Goal: Task Accomplishment & Management: Complete application form

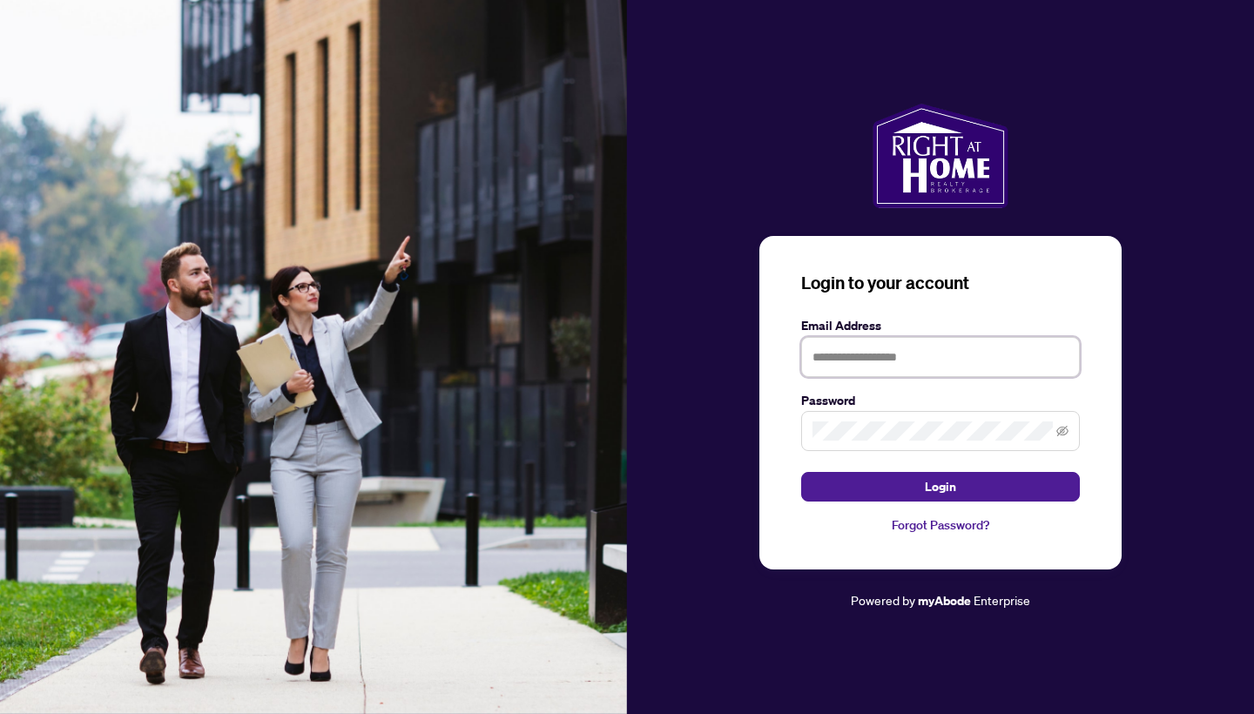
type input "**********"
click at [941, 487] on button "Login" at bounding box center [940, 487] width 279 height 30
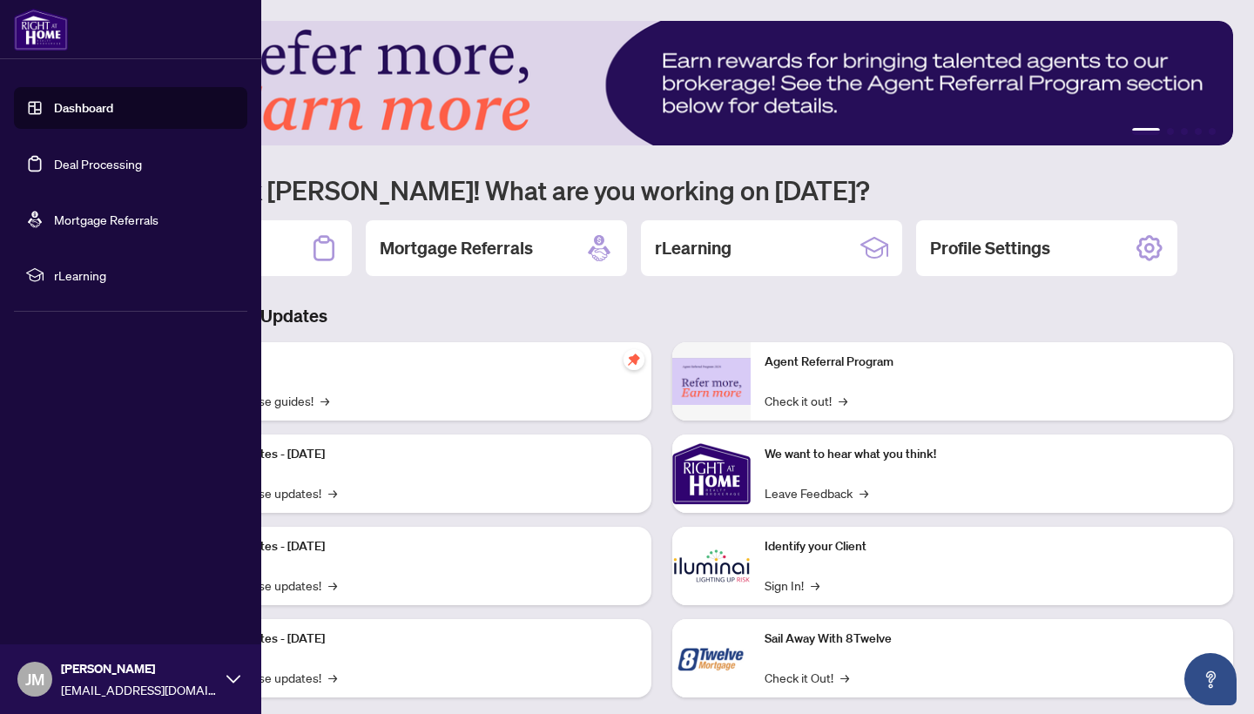
click at [107, 168] on link "Deal Processing" at bounding box center [98, 164] width 88 height 16
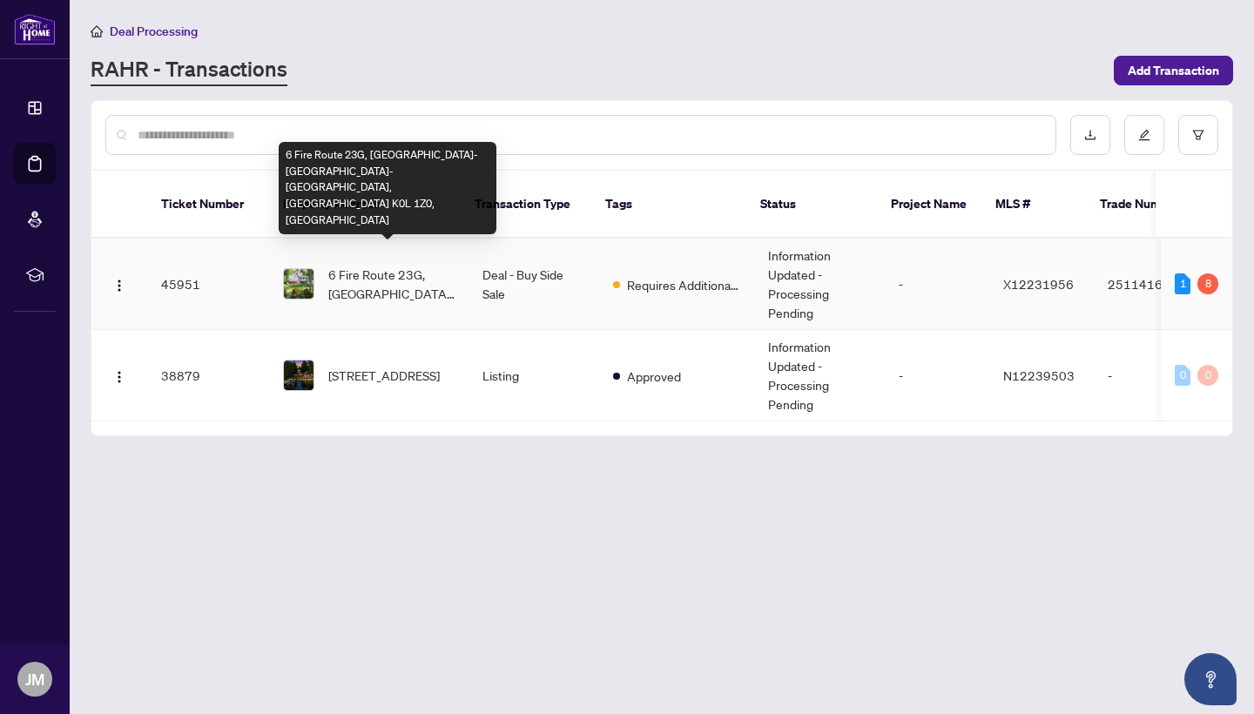
click at [363, 267] on span "6 Fire Route 23G, [GEOGRAPHIC_DATA]-[GEOGRAPHIC_DATA]-[GEOGRAPHIC_DATA], [GEOGR…" at bounding box center [391, 284] width 126 height 38
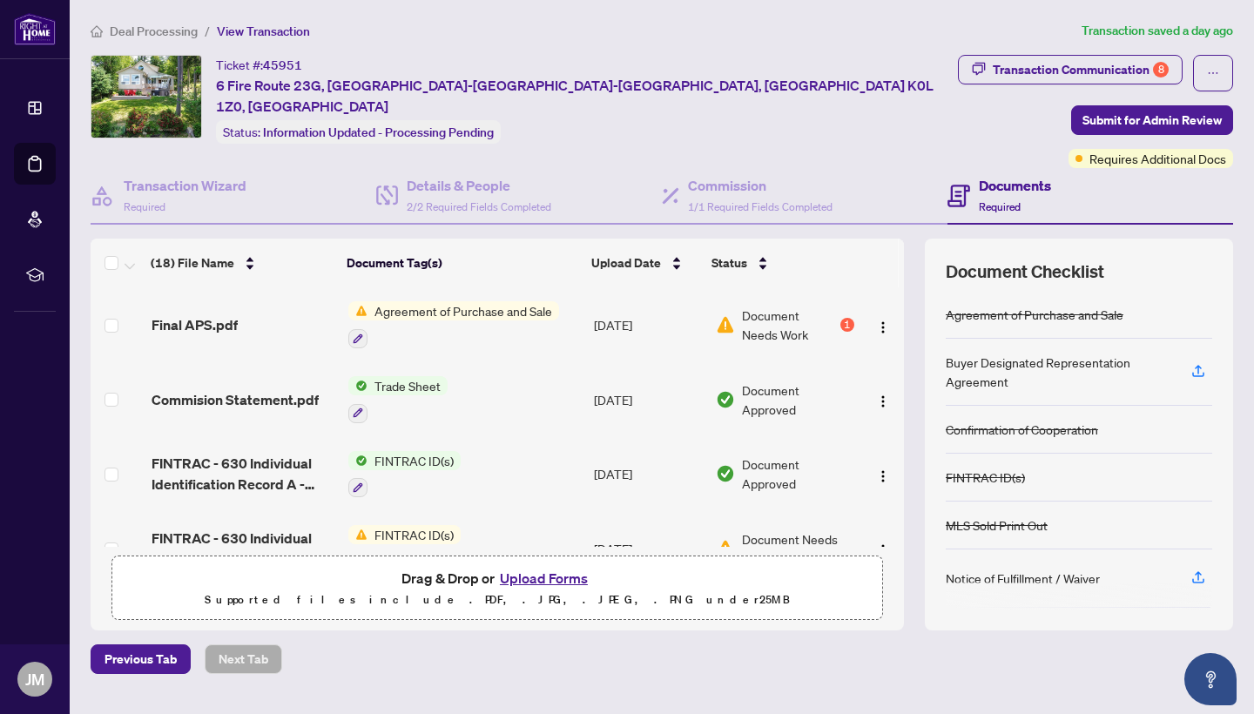
click at [491, 314] on span "Agreement of Purchase and Sale" at bounding box center [464, 310] width 192 height 19
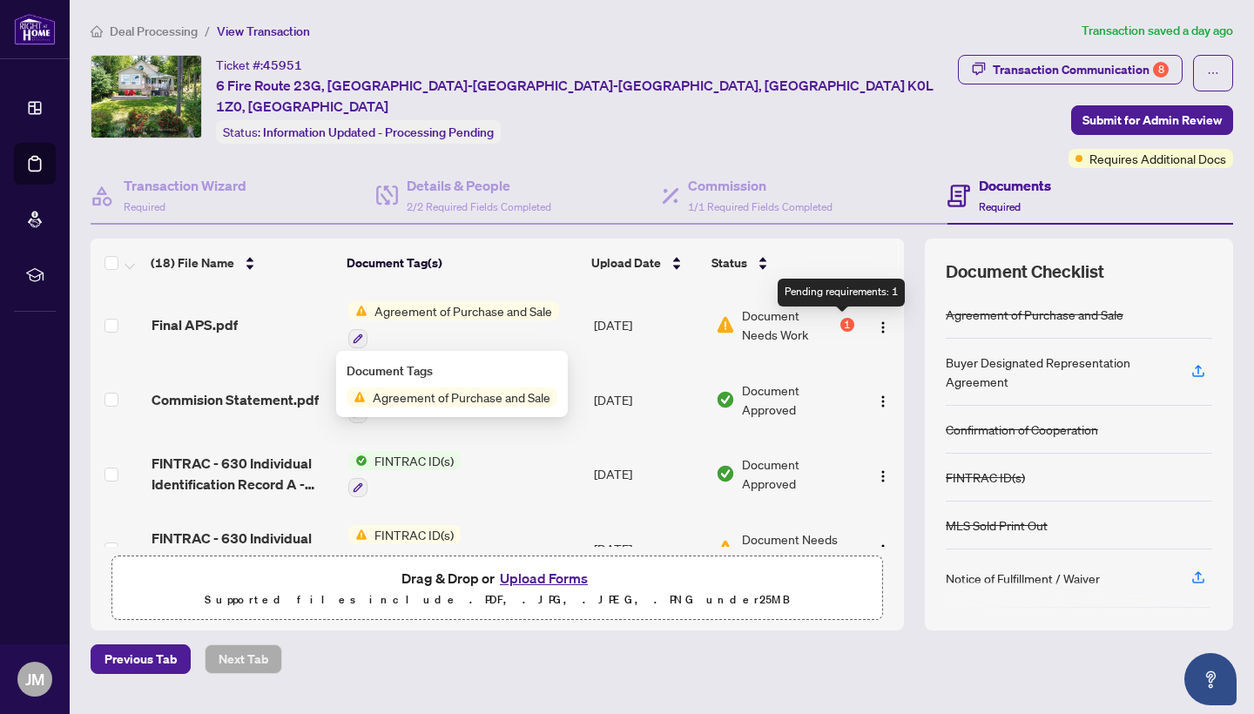
click at [841, 327] on div "1" at bounding box center [848, 325] width 14 height 14
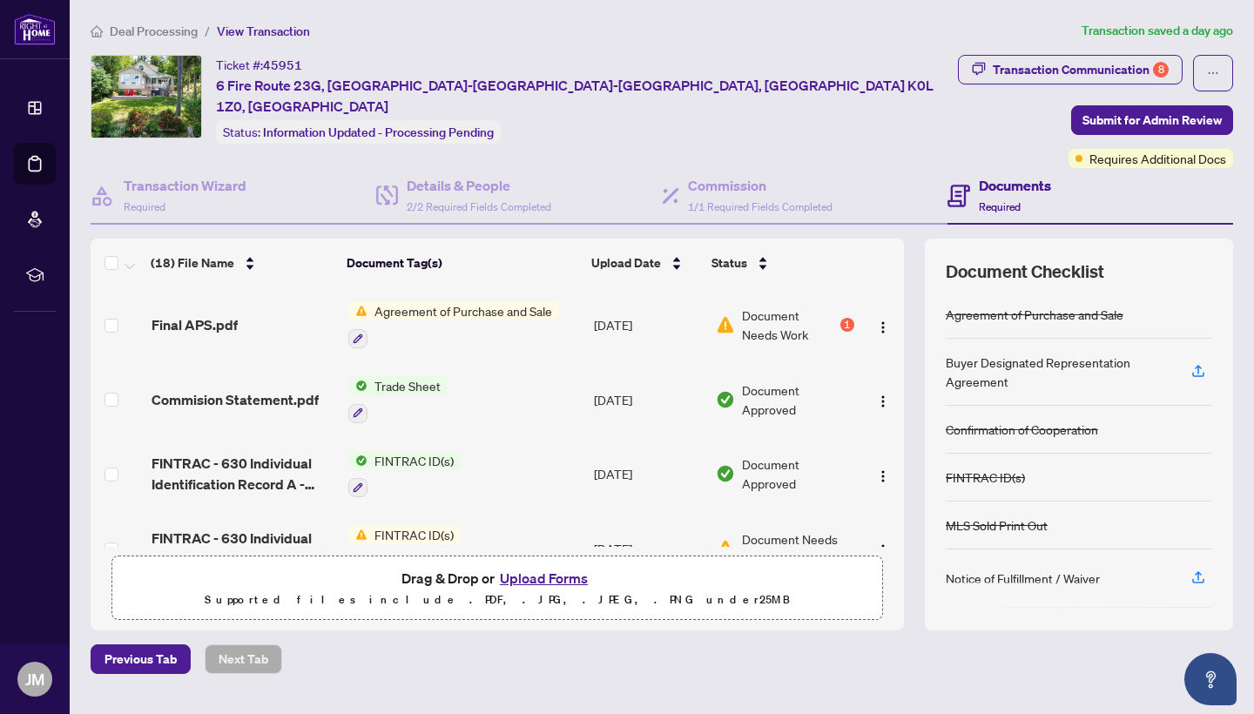
click at [412, 313] on span "Agreement of Purchase and Sale" at bounding box center [464, 310] width 192 height 19
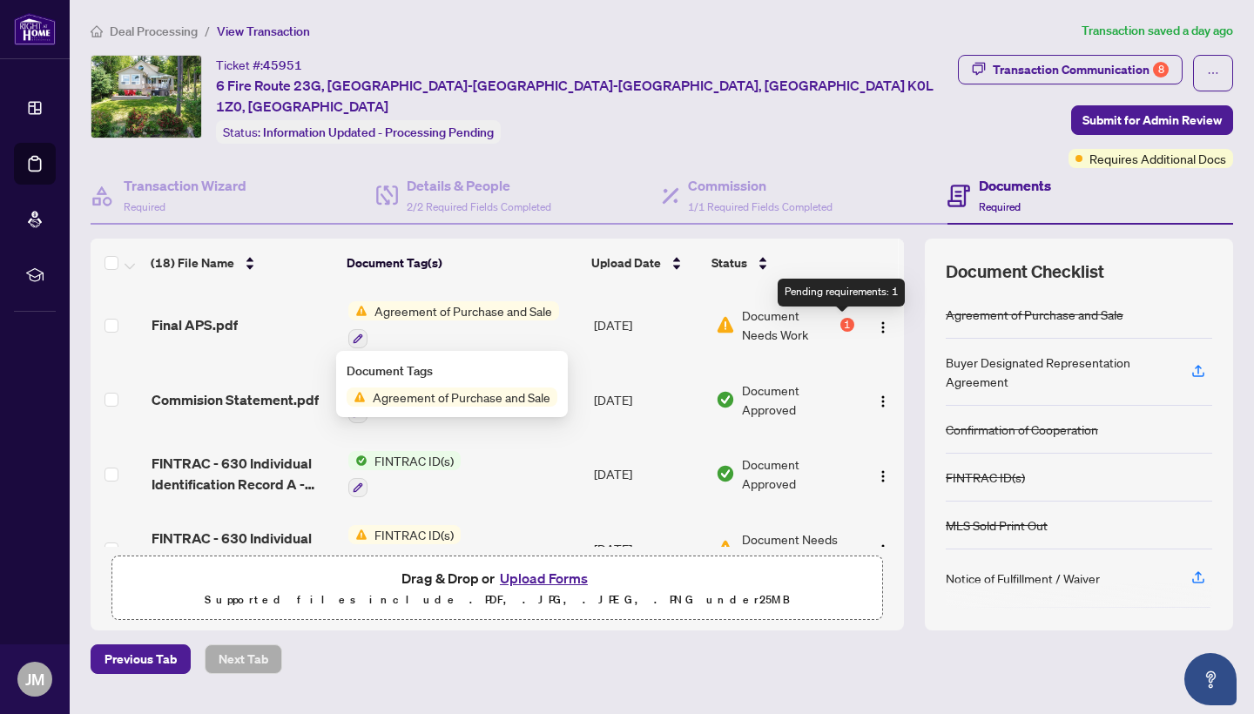
click at [844, 321] on div "1" at bounding box center [848, 325] width 14 height 14
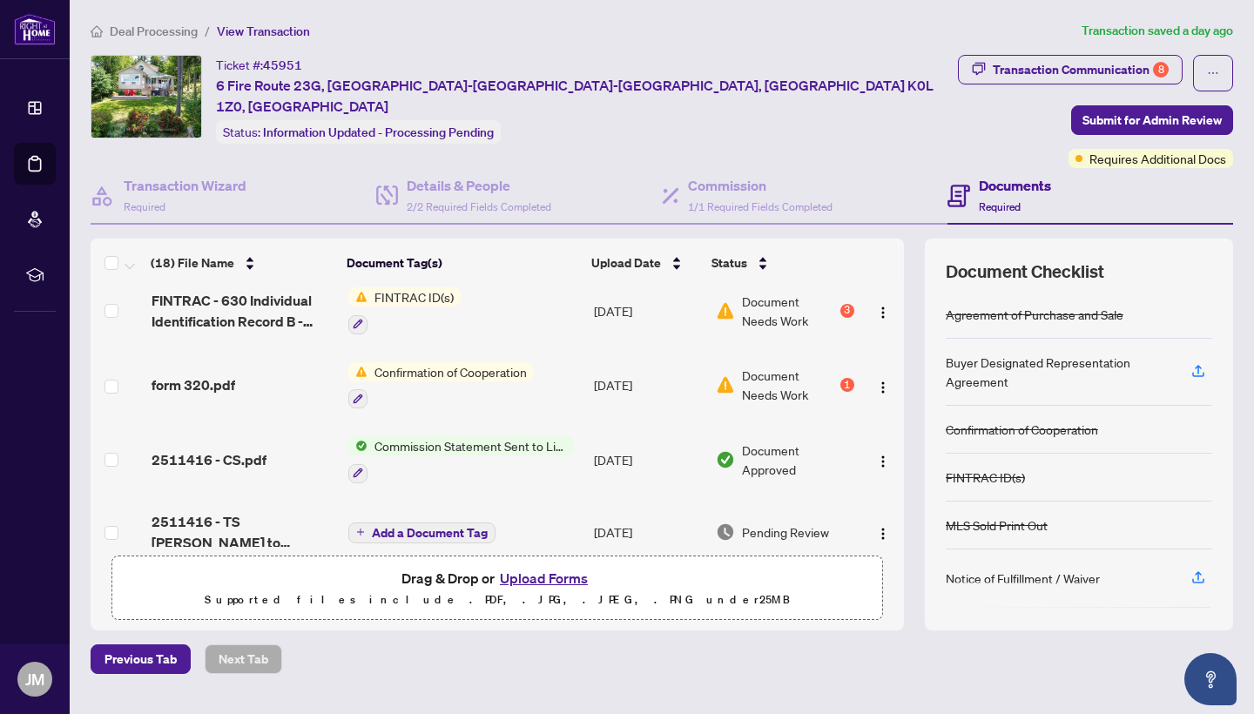
scroll to position [426, 0]
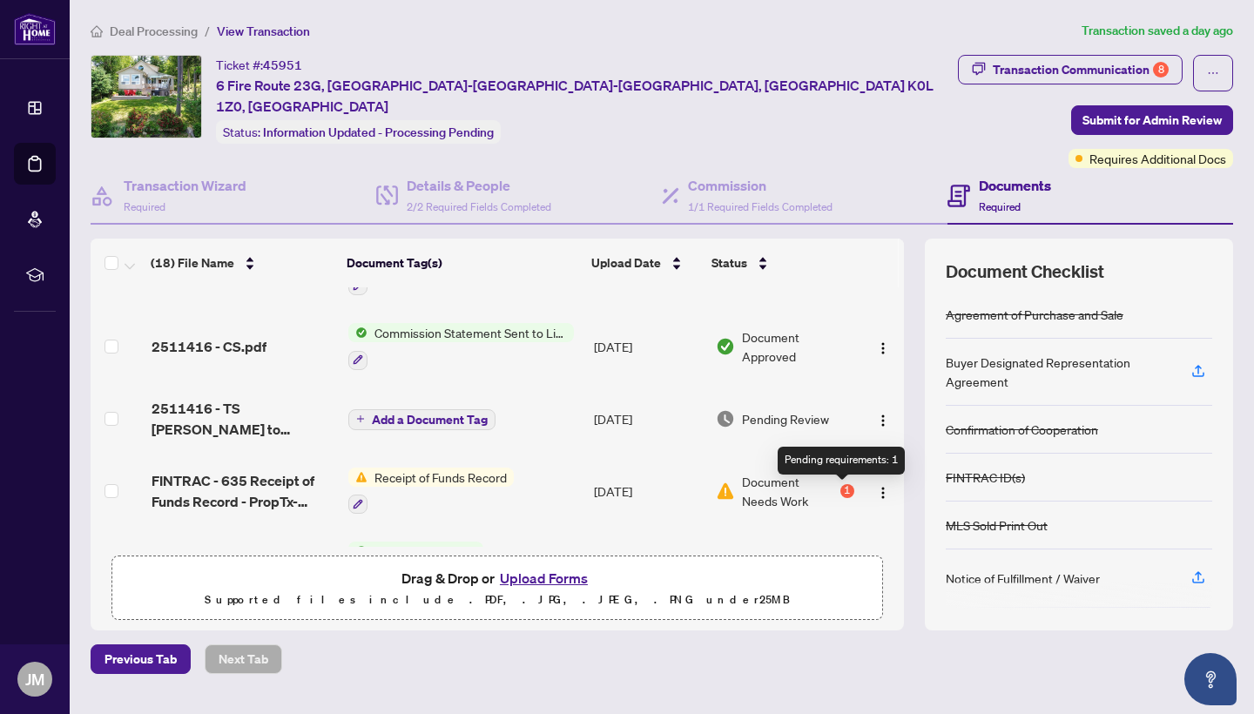
click at [841, 495] on div "1" at bounding box center [848, 491] width 14 height 14
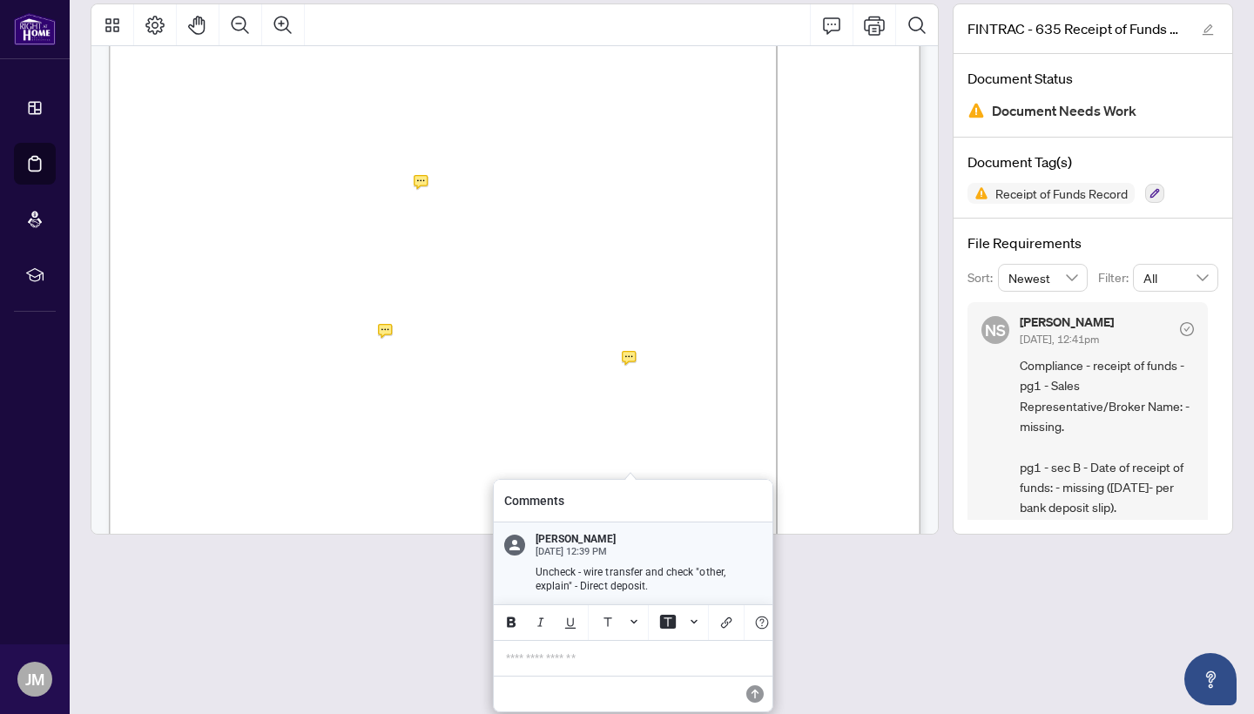
scroll to position [-2, 0]
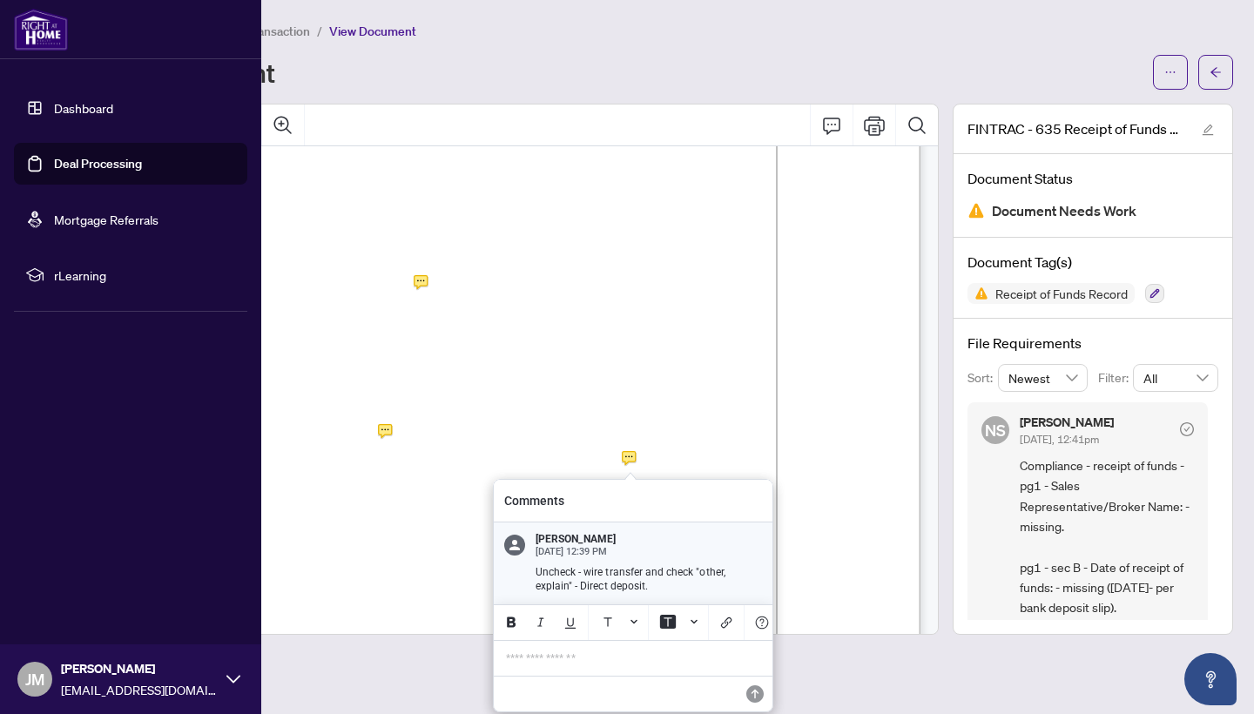
click at [65, 110] on link "Dashboard" at bounding box center [83, 108] width 59 height 16
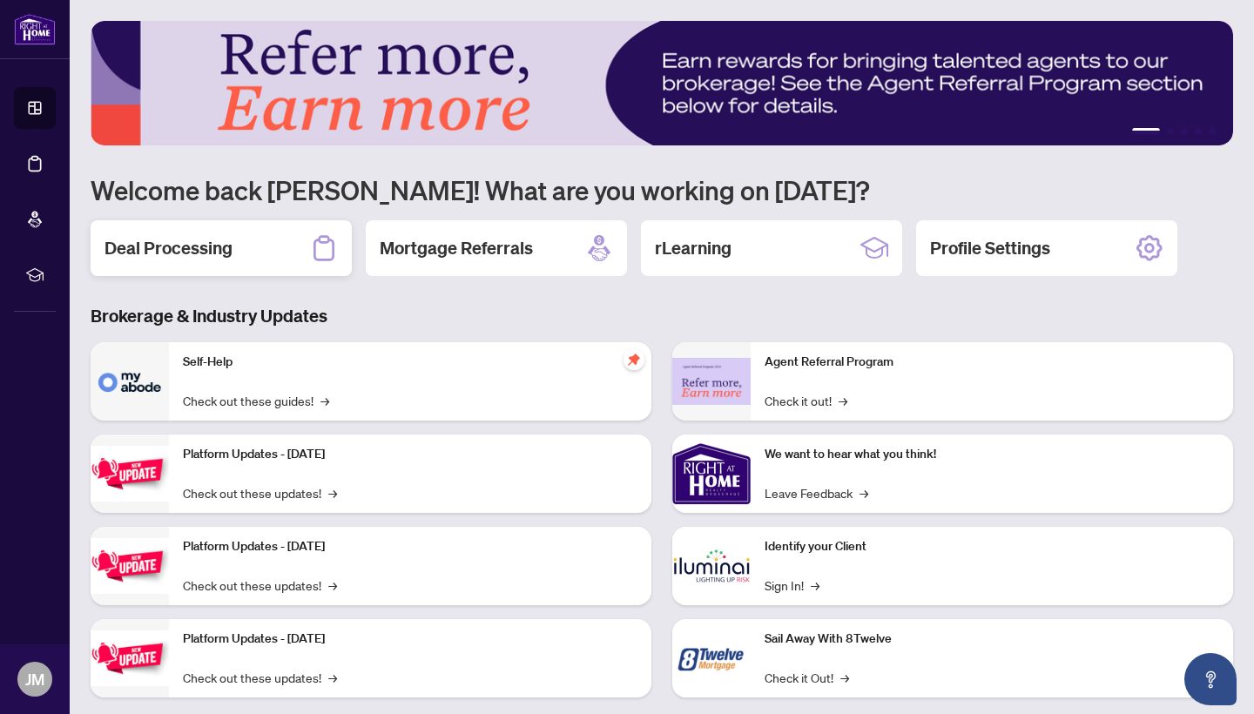
click at [316, 253] on icon at bounding box center [324, 248] width 28 height 28
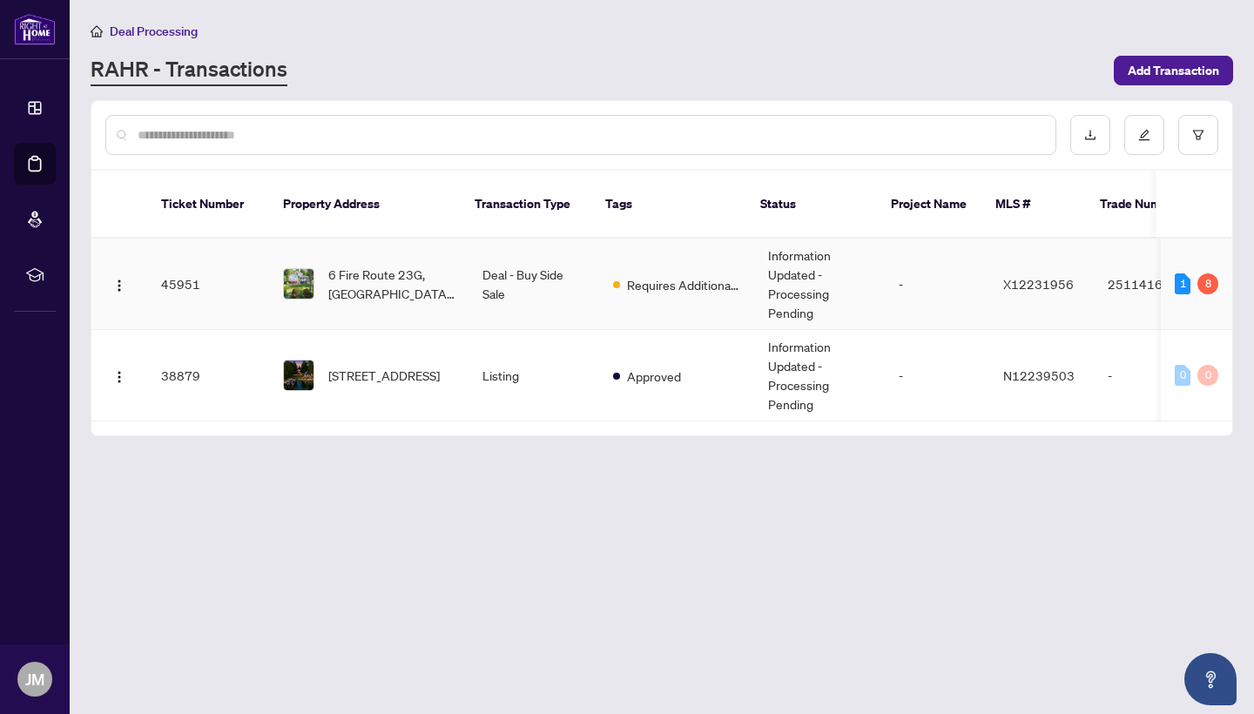
click at [489, 267] on td "Deal - Buy Side Sale" at bounding box center [534, 284] width 131 height 91
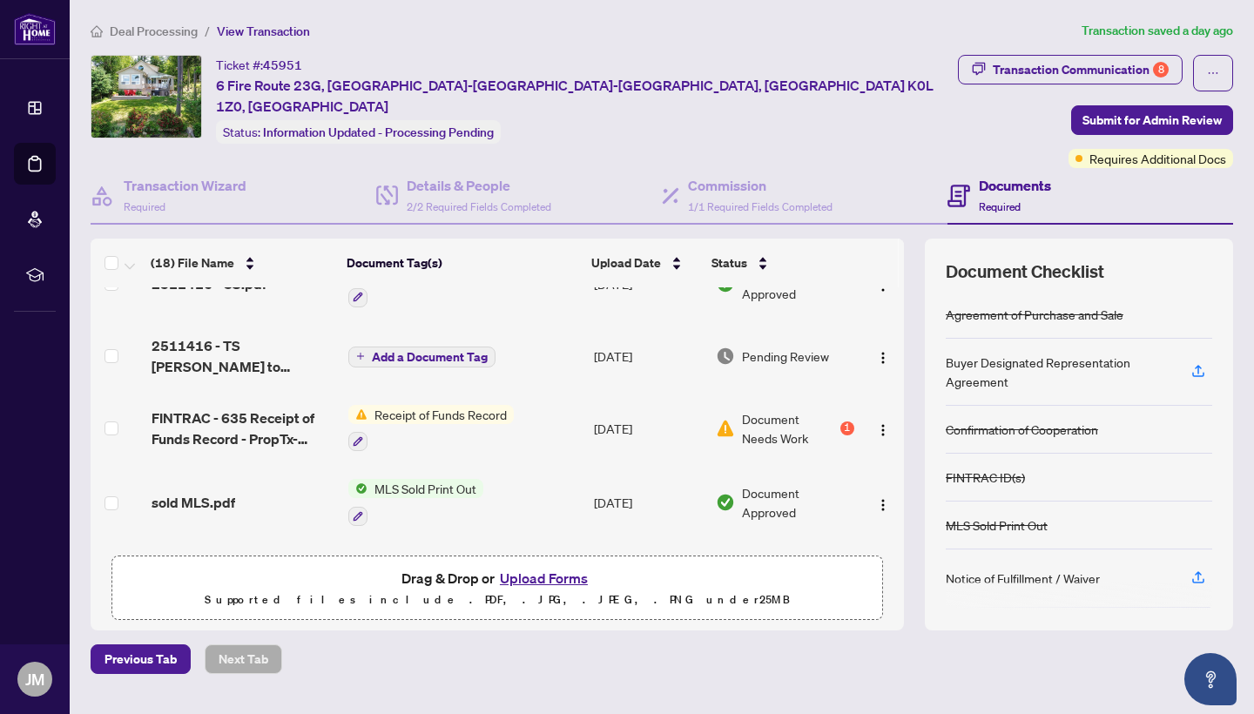
scroll to position [488, 0]
click at [841, 433] on div "1" at bounding box center [848, 429] width 14 height 14
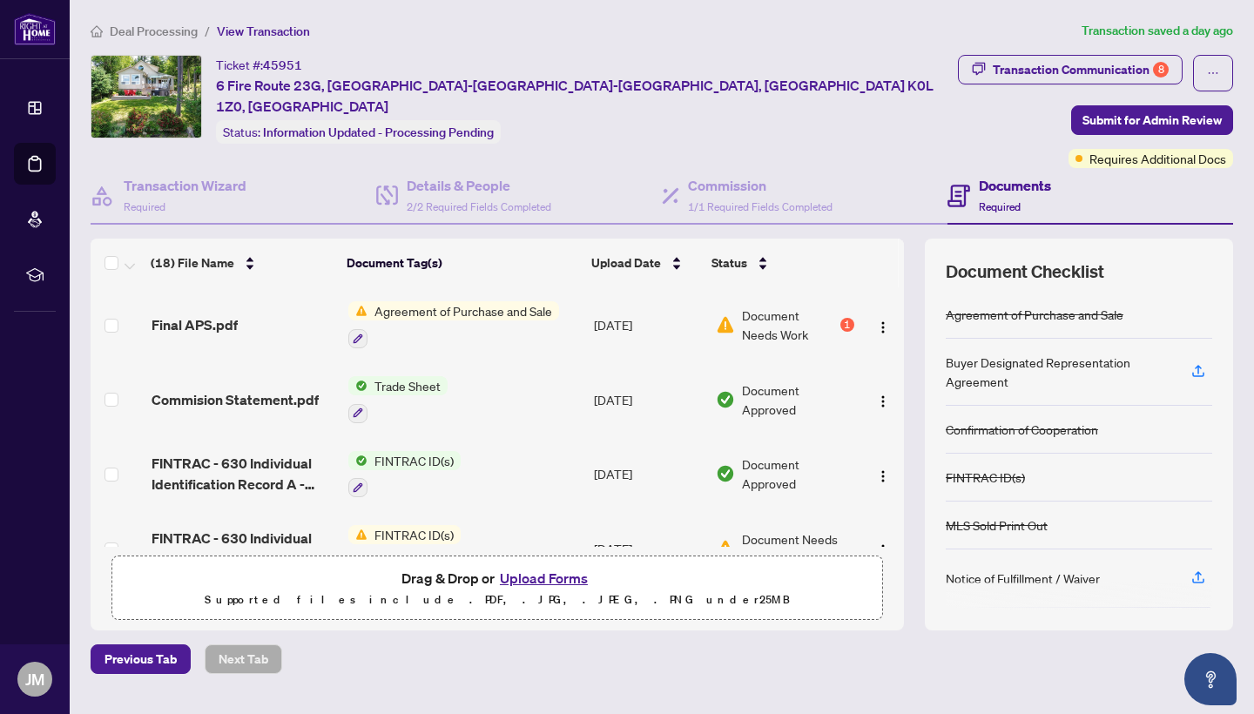
click at [547, 584] on button "Upload Forms" at bounding box center [544, 578] width 98 height 23
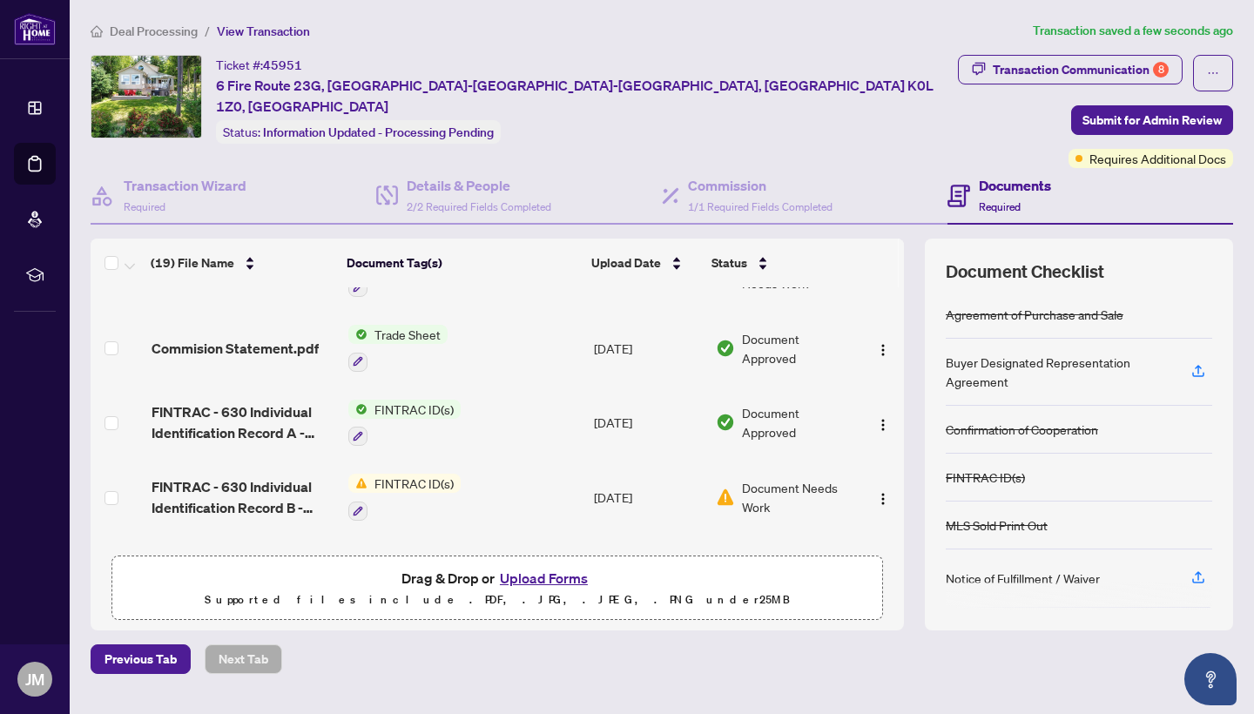
scroll to position [123, 0]
click at [391, 482] on span "FINTRAC ID(s)" at bounding box center [414, 481] width 93 height 19
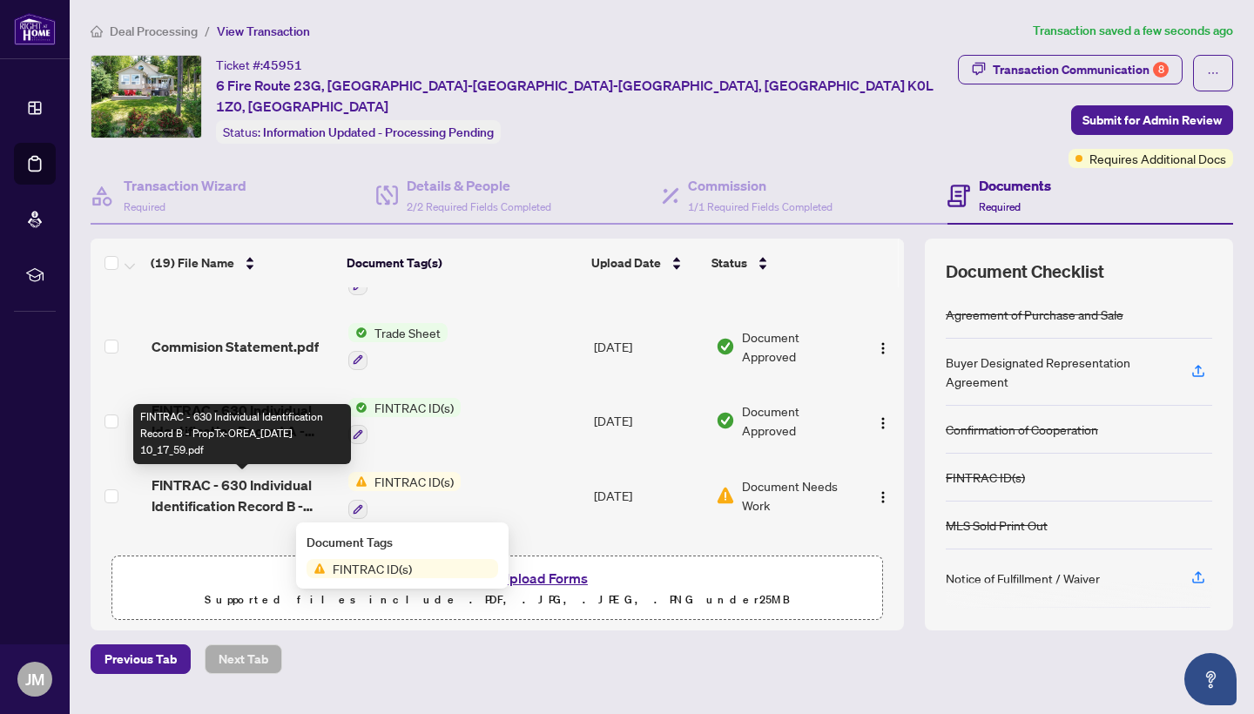
click at [251, 503] on span "FINTRAC - 630 Individual Identification Record B - PropTx-OREA_[DATE] 10_17_59.…" at bounding box center [243, 496] width 183 height 42
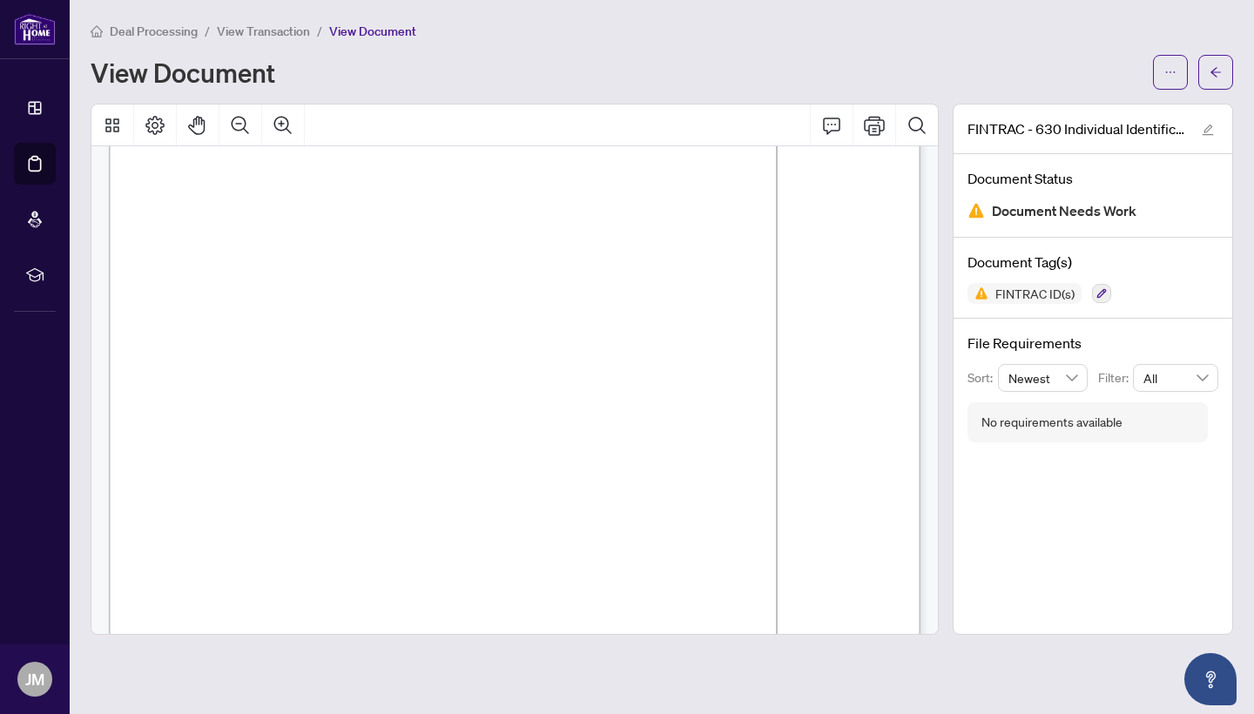
scroll to position [1166, 0]
click at [1098, 290] on icon "button" at bounding box center [1102, 293] width 10 height 10
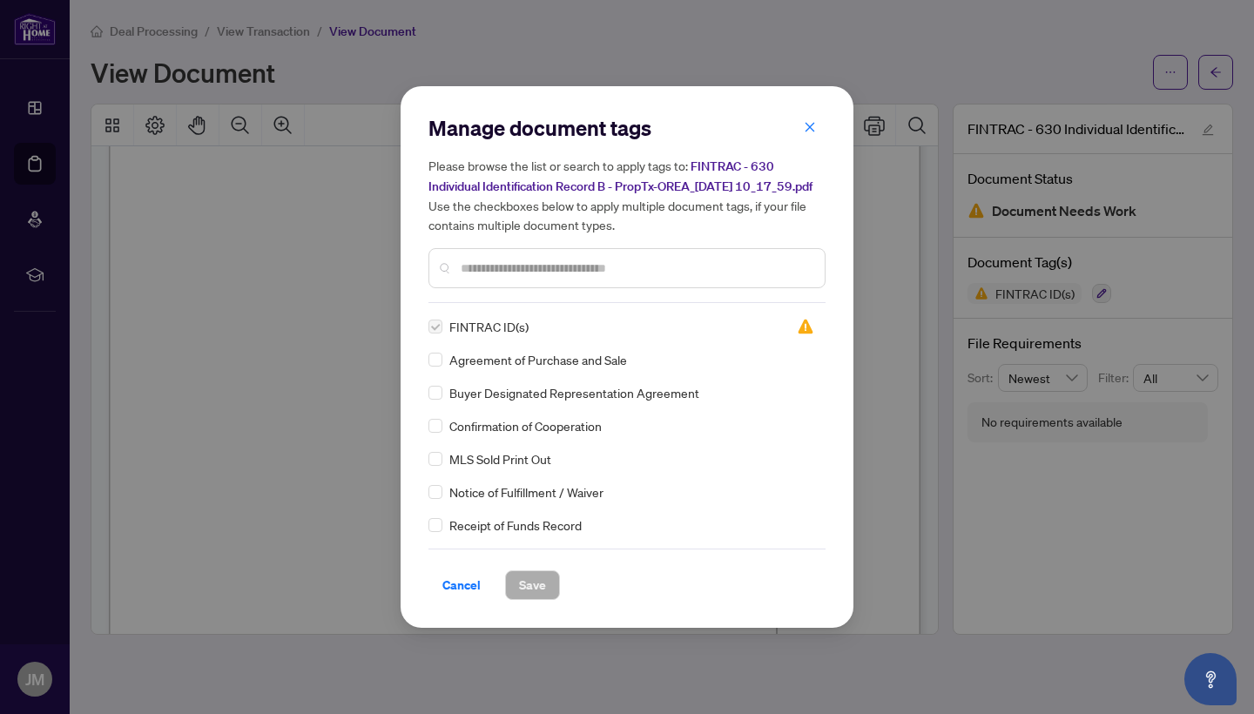
scroll to position [197, 0]
click at [810, 121] on icon "close" at bounding box center [810, 127] width 12 height 12
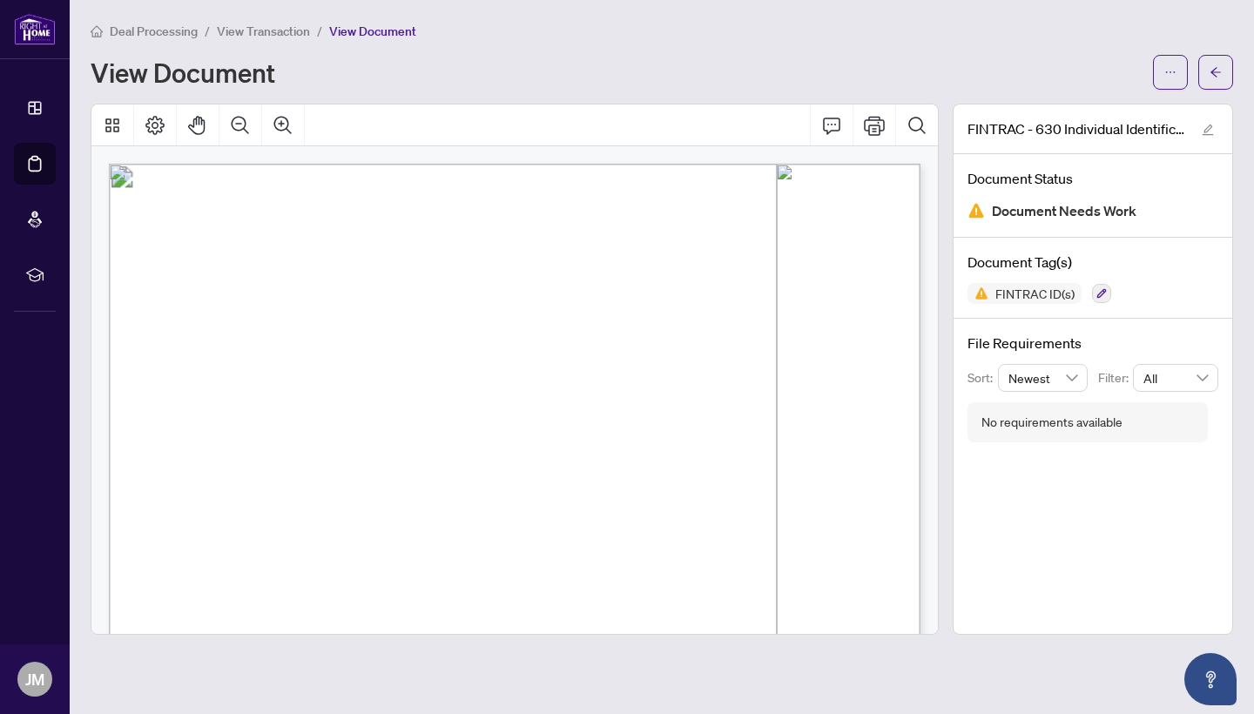
scroll to position [0, 0]
click at [1215, 68] on icon "arrow-left" at bounding box center [1216, 72] width 12 height 12
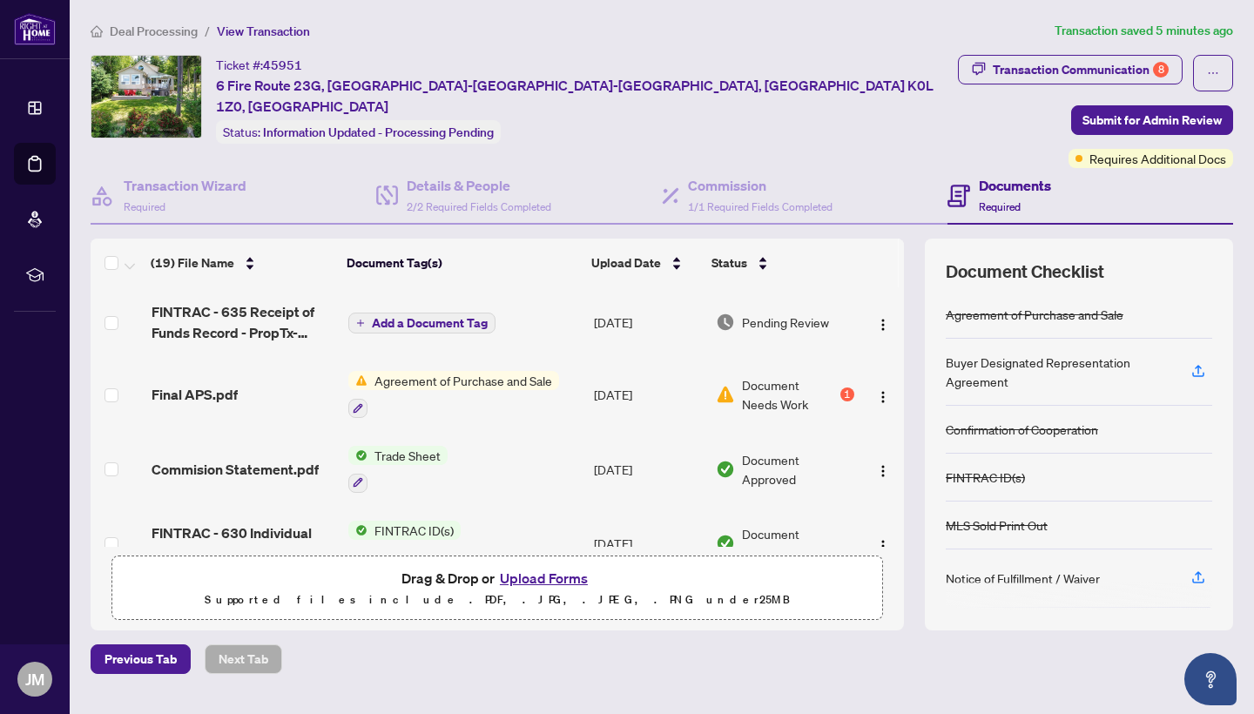
click at [543, 577] on button "Upload Forms" at bounding box center [544, 578] width 98 height 23
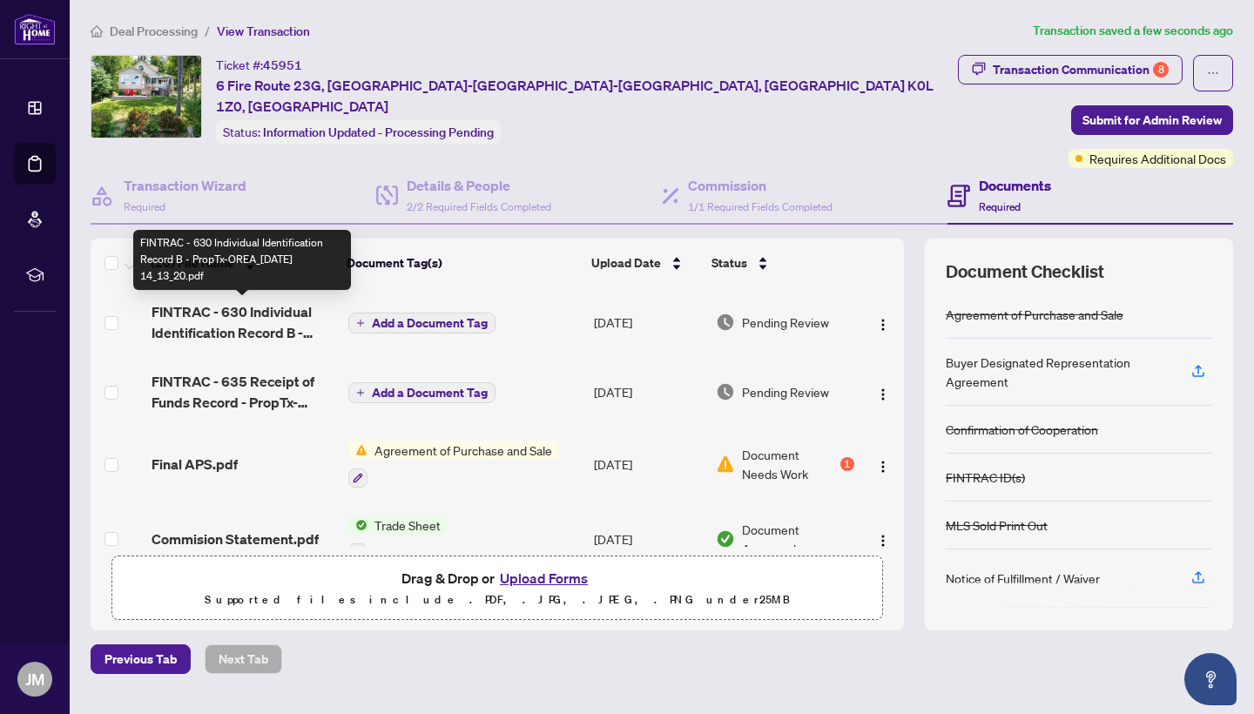
click at [251, 328] on span "FINTRAC - 630 Individual Identification Record B - PropTx-OREA_[DATE] 14_13_20.…" at bounding box center [243, 322] width 183 height 42
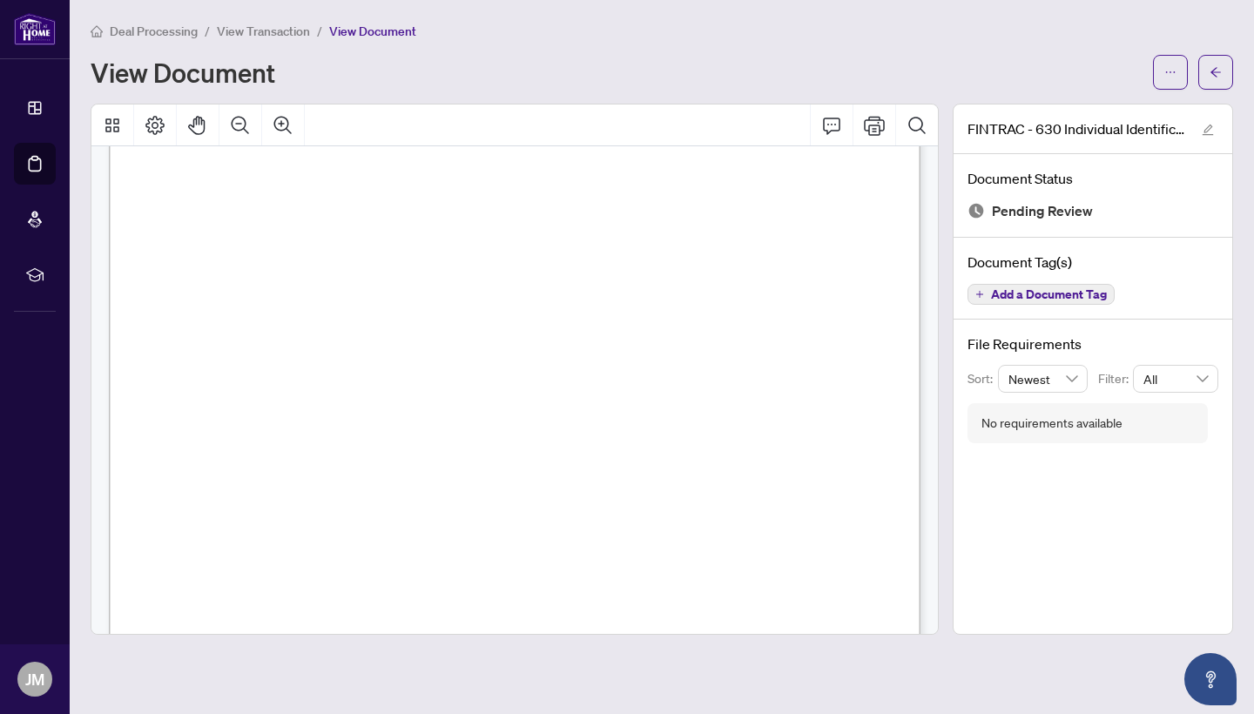
scroll to position [487, 0]
click at [1217, 74] on icon "arrow-left" at bounding box center [1216, 72] width 12 height 12
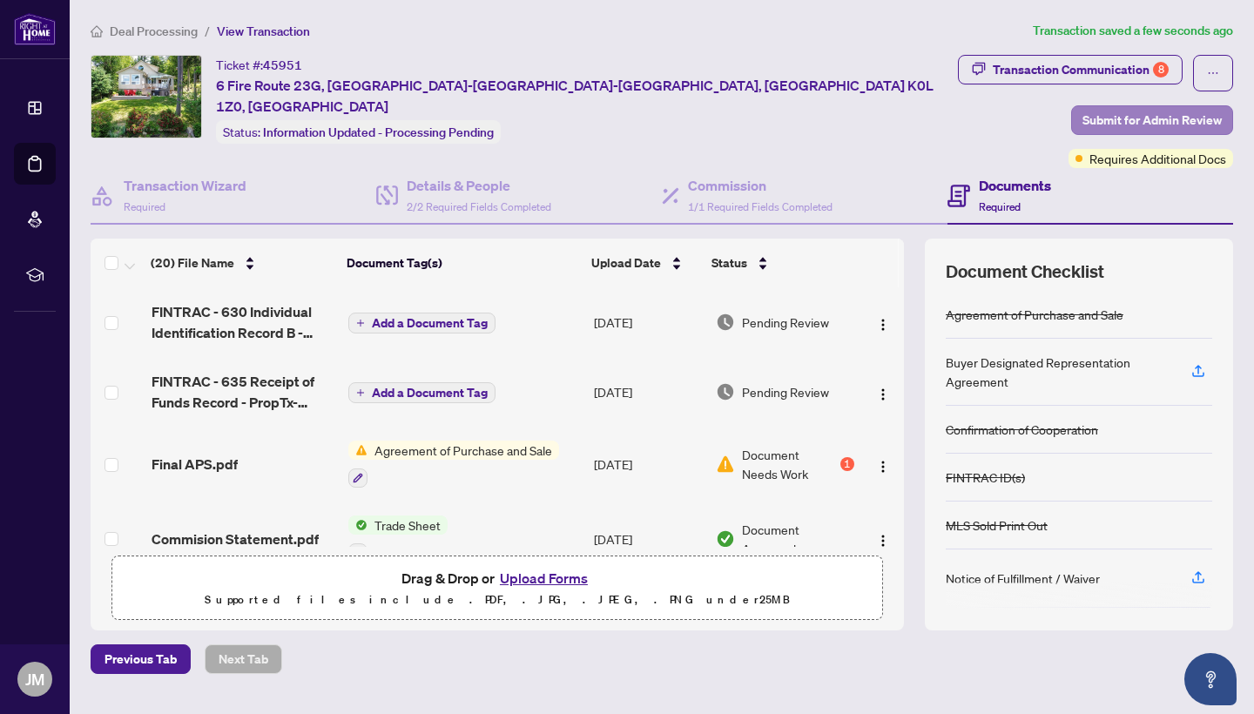
click at [1169, 117] on span "Submit for Admin Review" at bounding box center [1152, 120] width 139 height 28
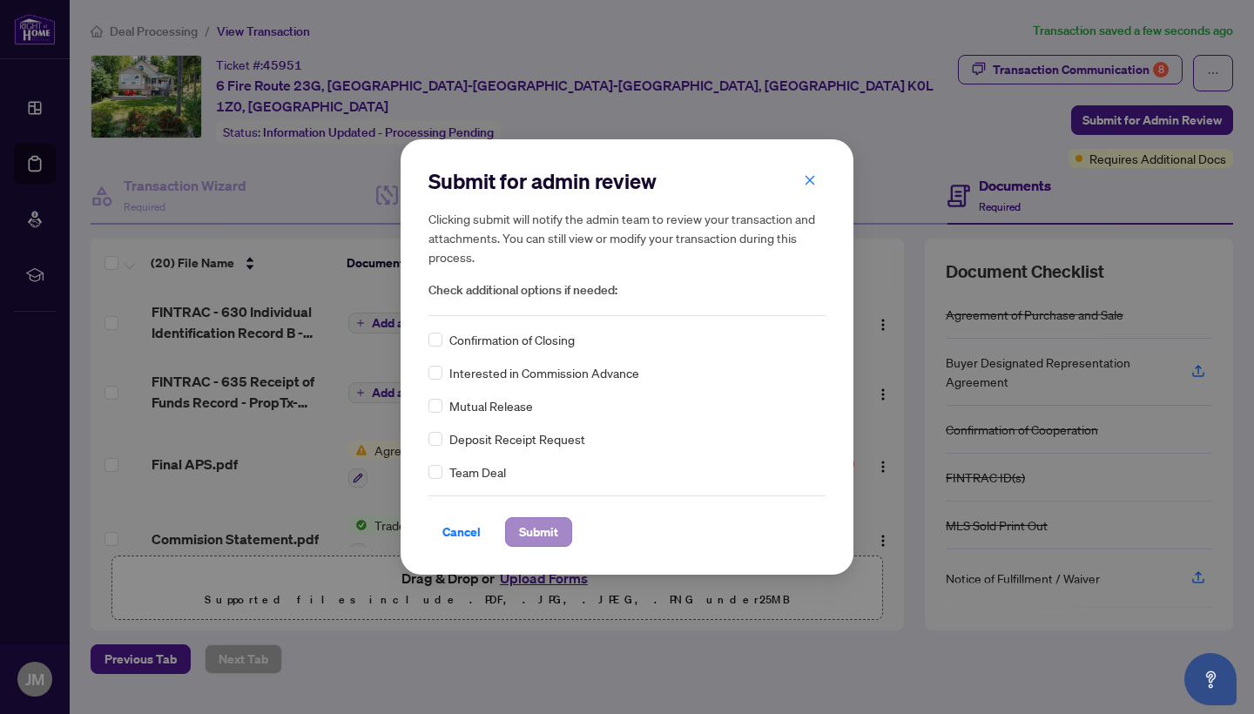
click at [540, 531] on span "Submit" at bounding box center [538, 532] width 39 height 28
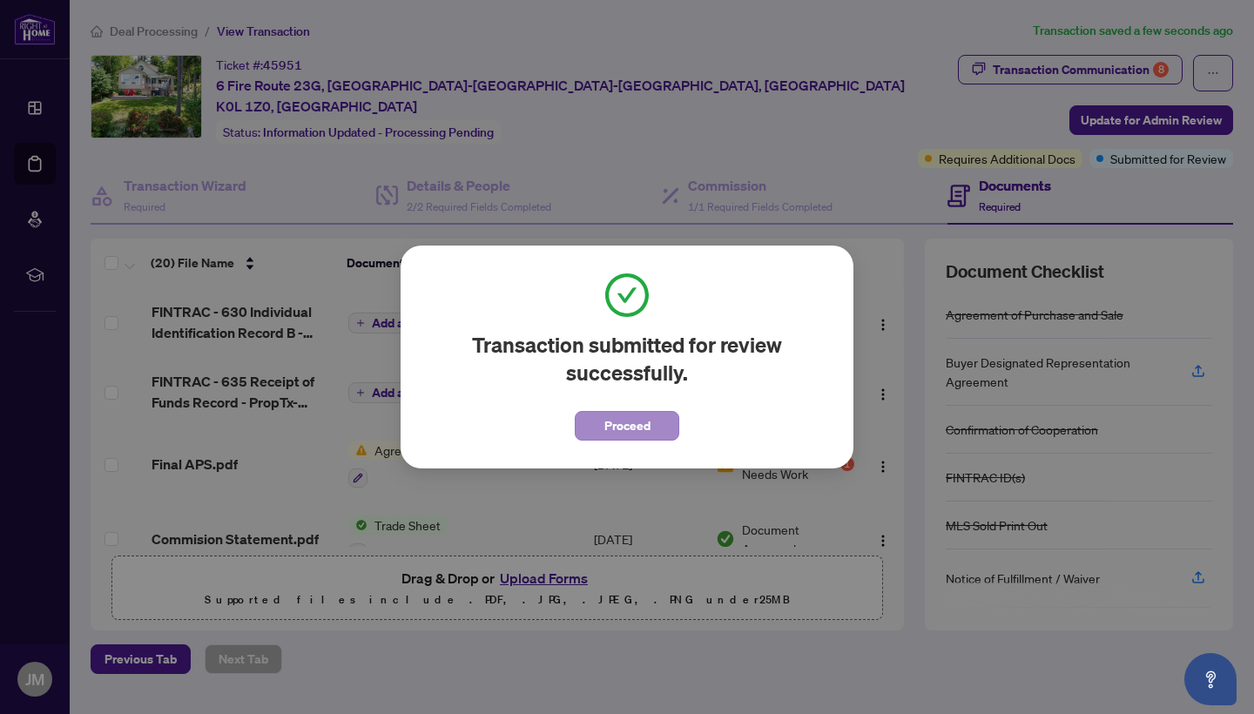
click at [632, 429] on span "Proceed" at bounding box center [628, 426] width 46 height 28
